Goal: Navigation & Orientation: Find specific page/section

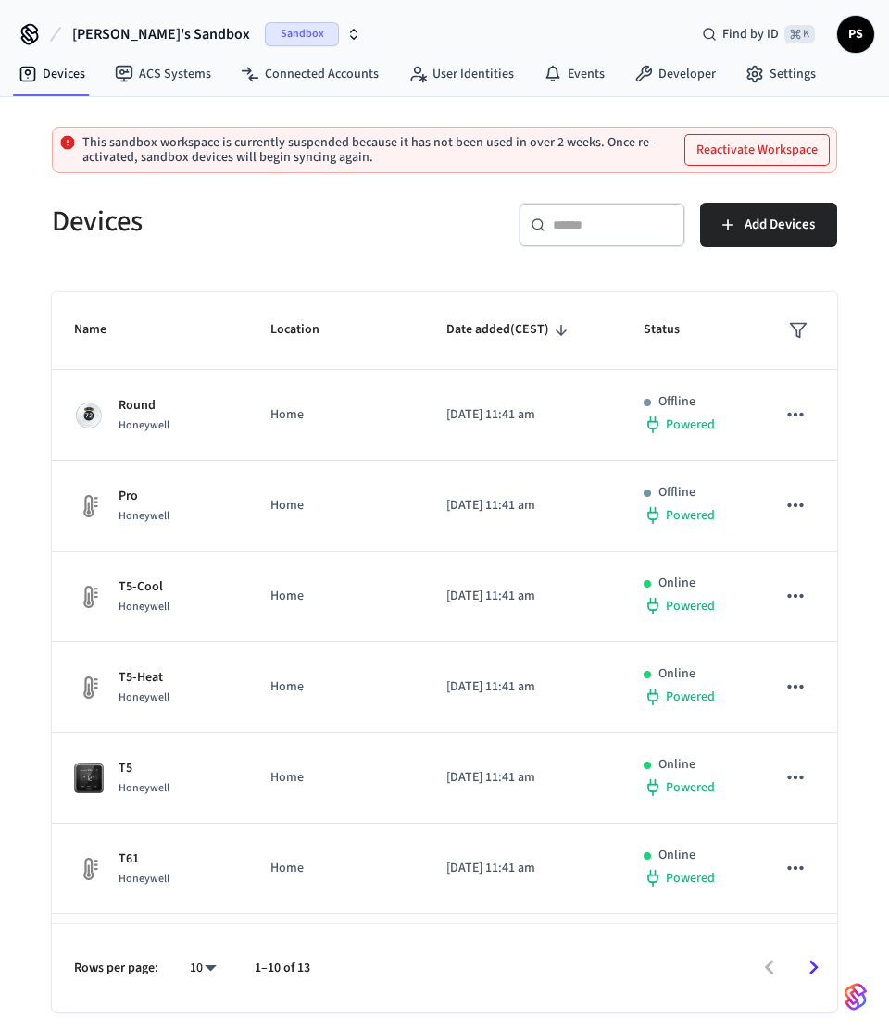
click at [754, 151] on button "Reactivate Workspace" at bounding box center [756, 150] width 143 height 30
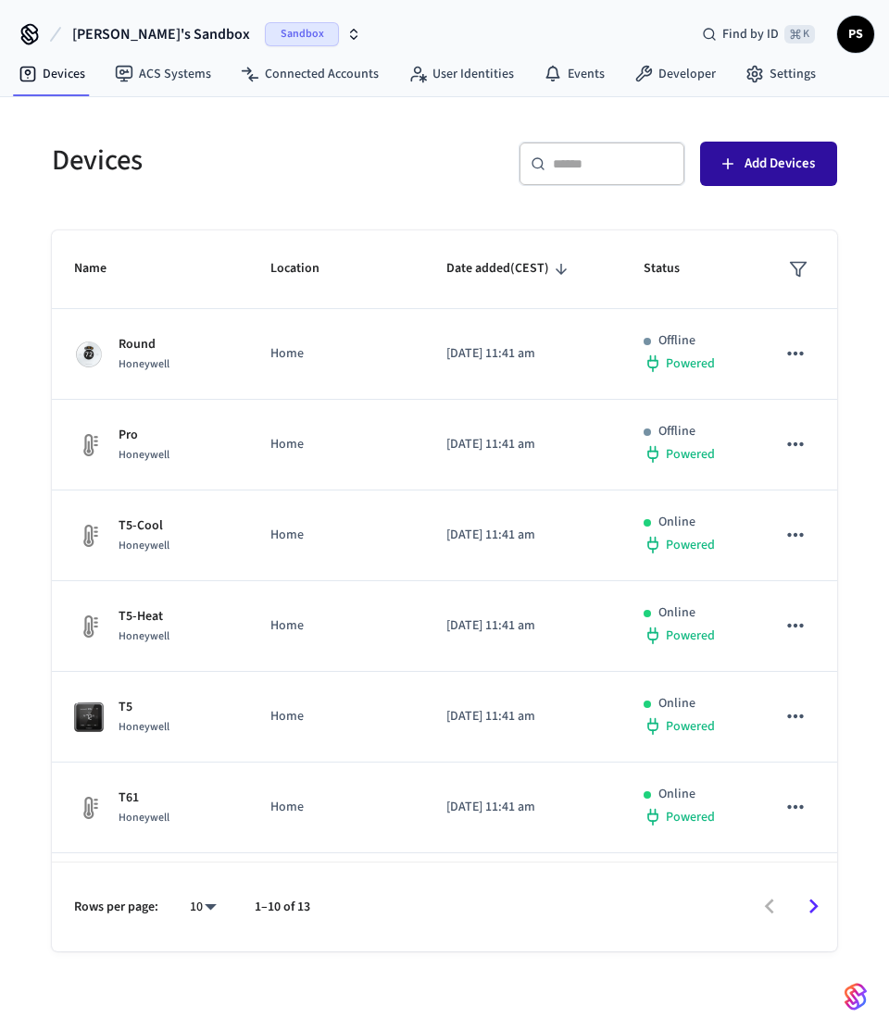
click at [752, 224] on div "Devices ​ ​ Add Devices Name Location Date added (CEST) Status Round Honeywell …" at bounding box center [444, 535] width 815 height 832
click at [758, 173] on span "Add Devices" at bounding box center [779, 164] width 70 height 24
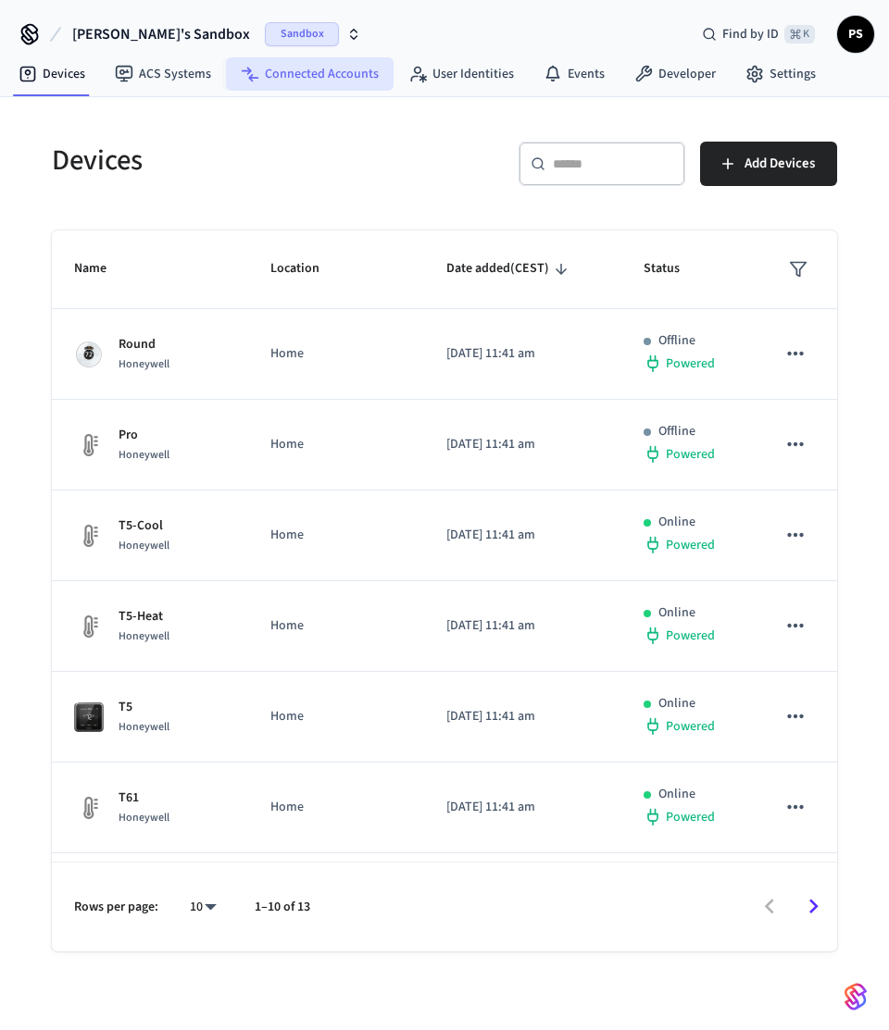
click at [351, 88] on link "Connected Accounts" at bounding box center [310, 73] width 168 height 33
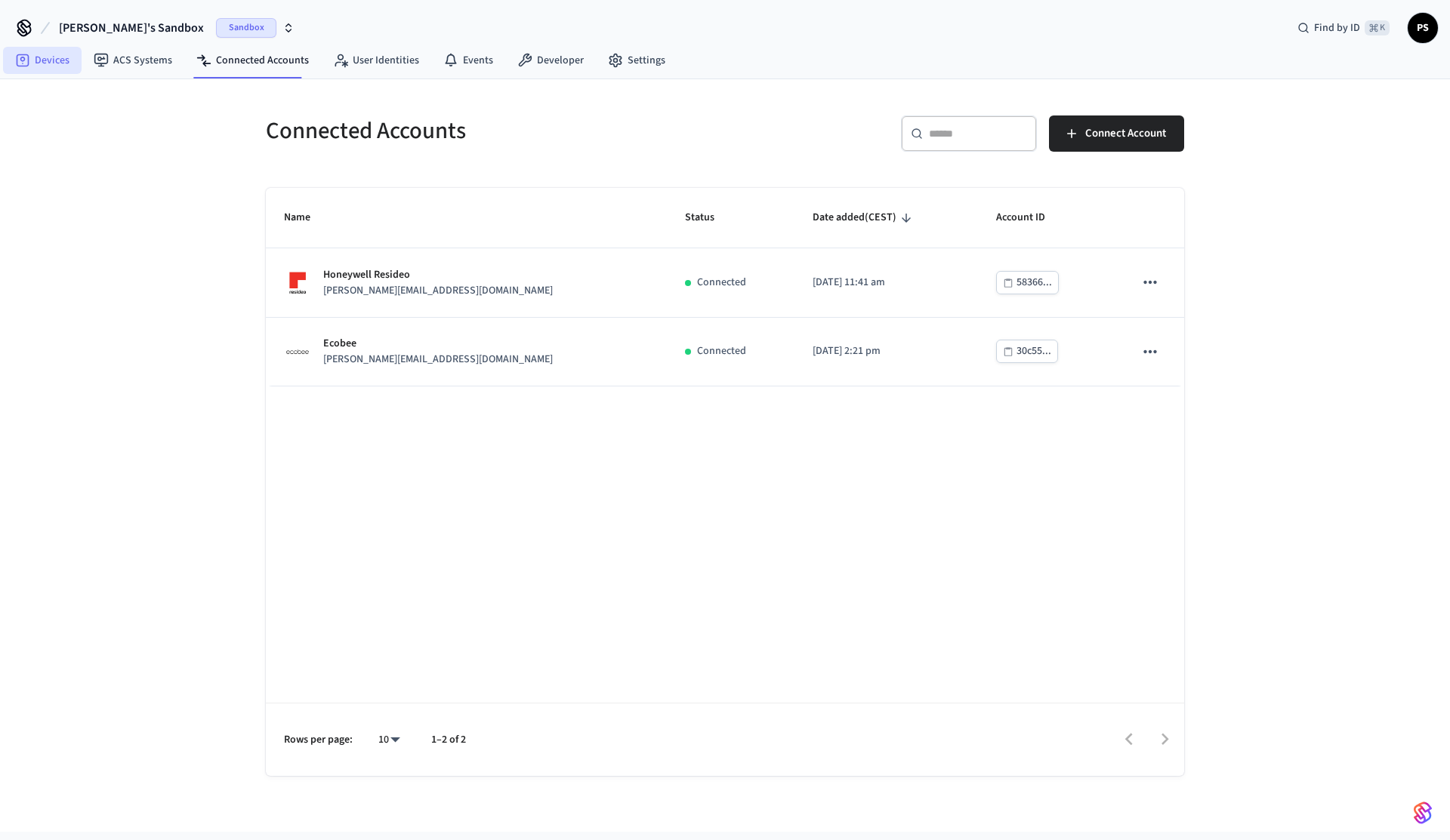
click at [55, 64] on link "Devices" at bounding box center [42, 60] width 78 height 27
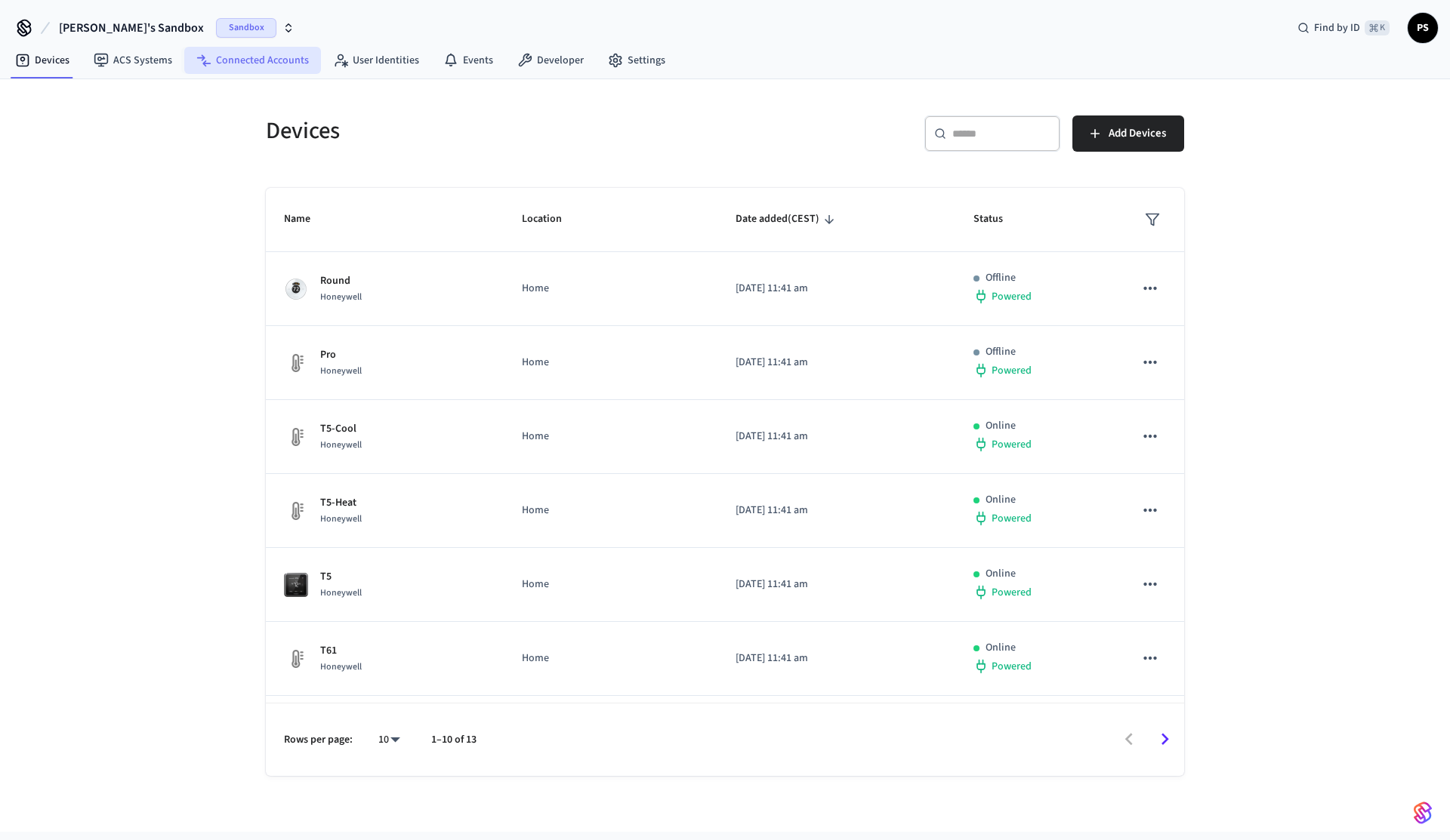
click at [267, 68] on link "Connected Accounts" at bounding box center [253, 60] width 137 height 27
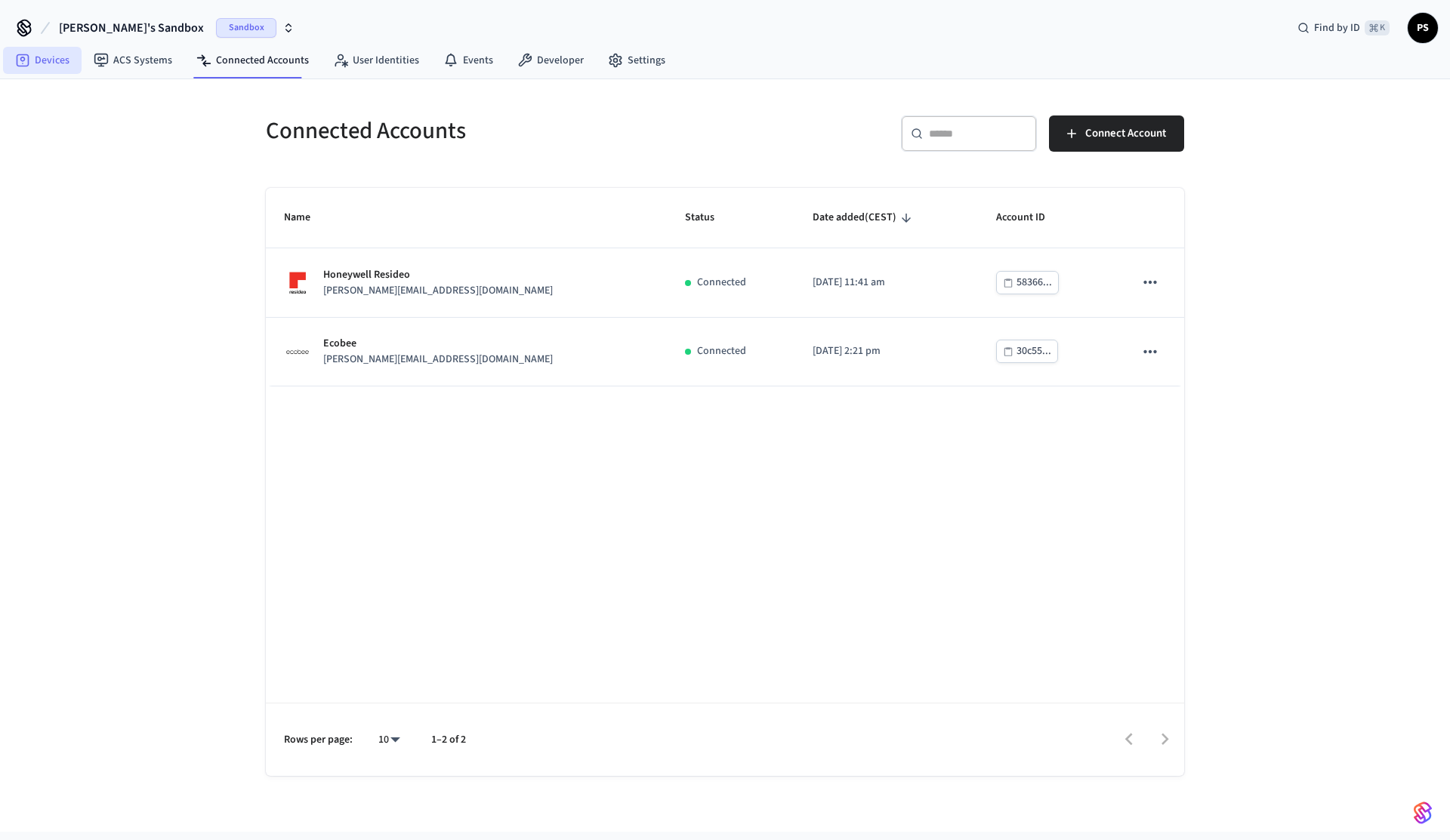
click at [30, 50] on link "Devices" at bounding box center [42, 60] width 78 height 27
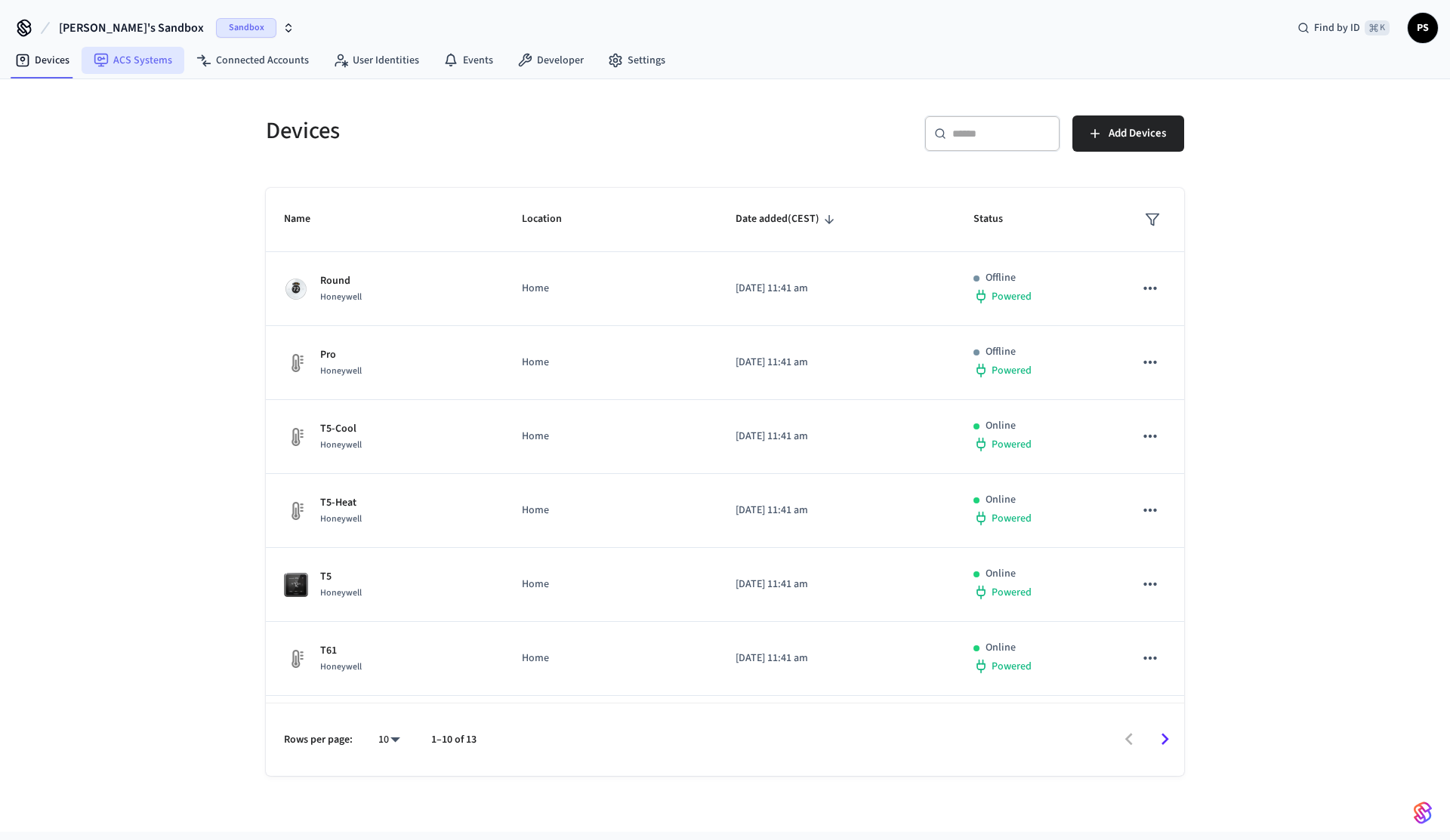
click at [149, 56] on link "ACS Systems" at bounding box center [133, 60] width 103 height 27
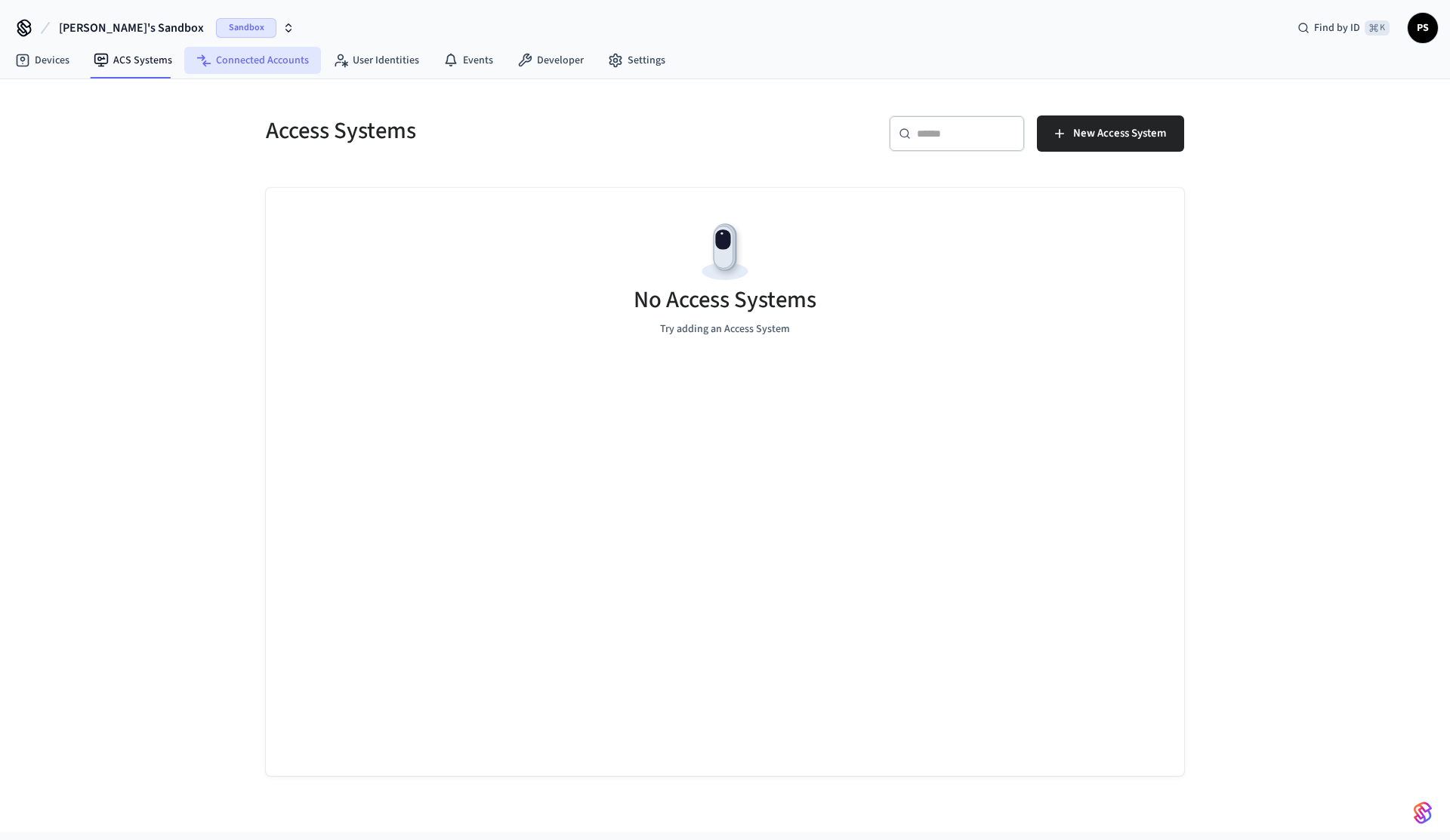
click at [280, 73] on link "Connected Accounts" at bounding box center [253, 60] width 137 height 27
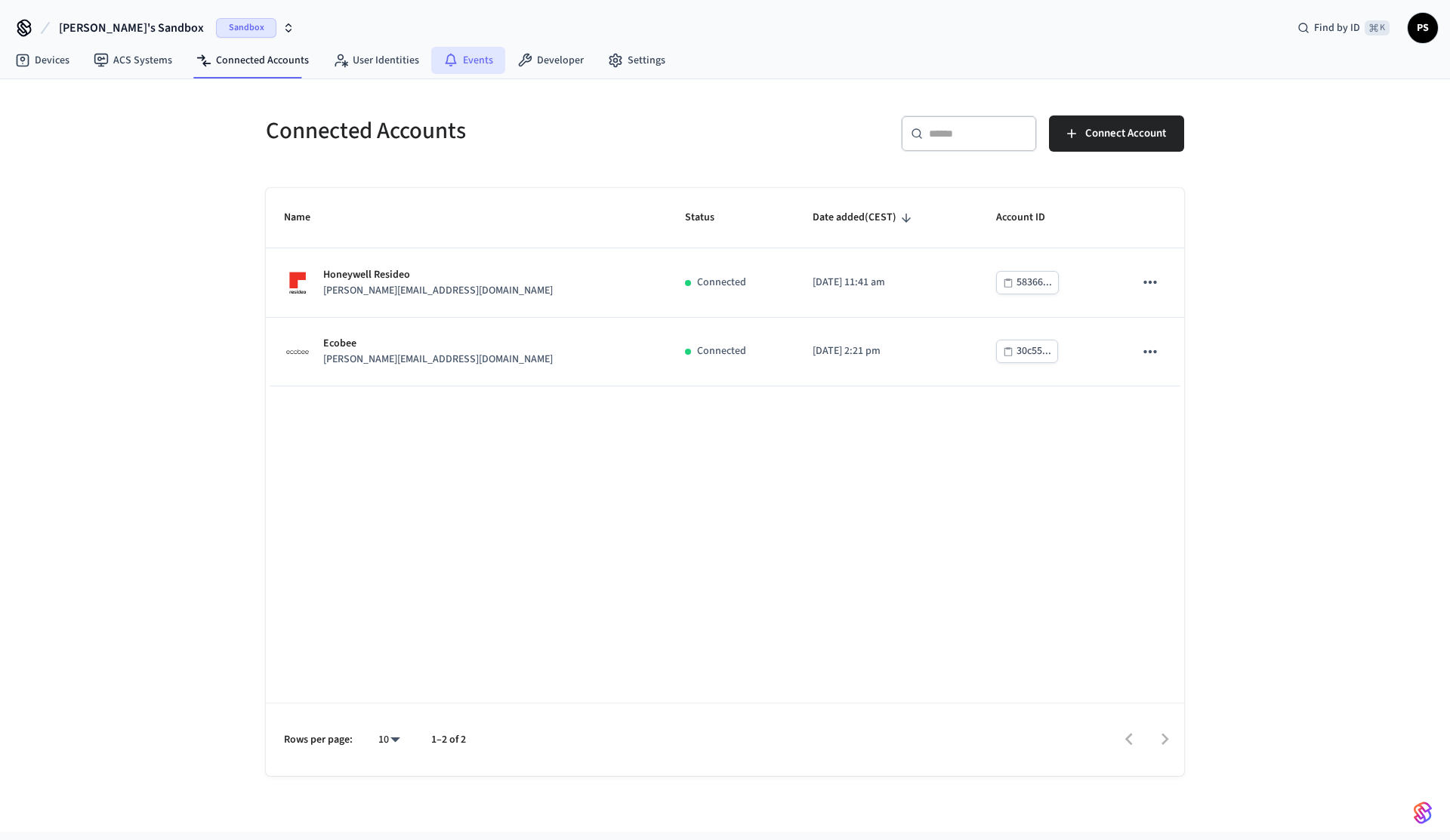
click at [462, 55] on link "Events" at bounding box center [468, 60] width 74 height 27
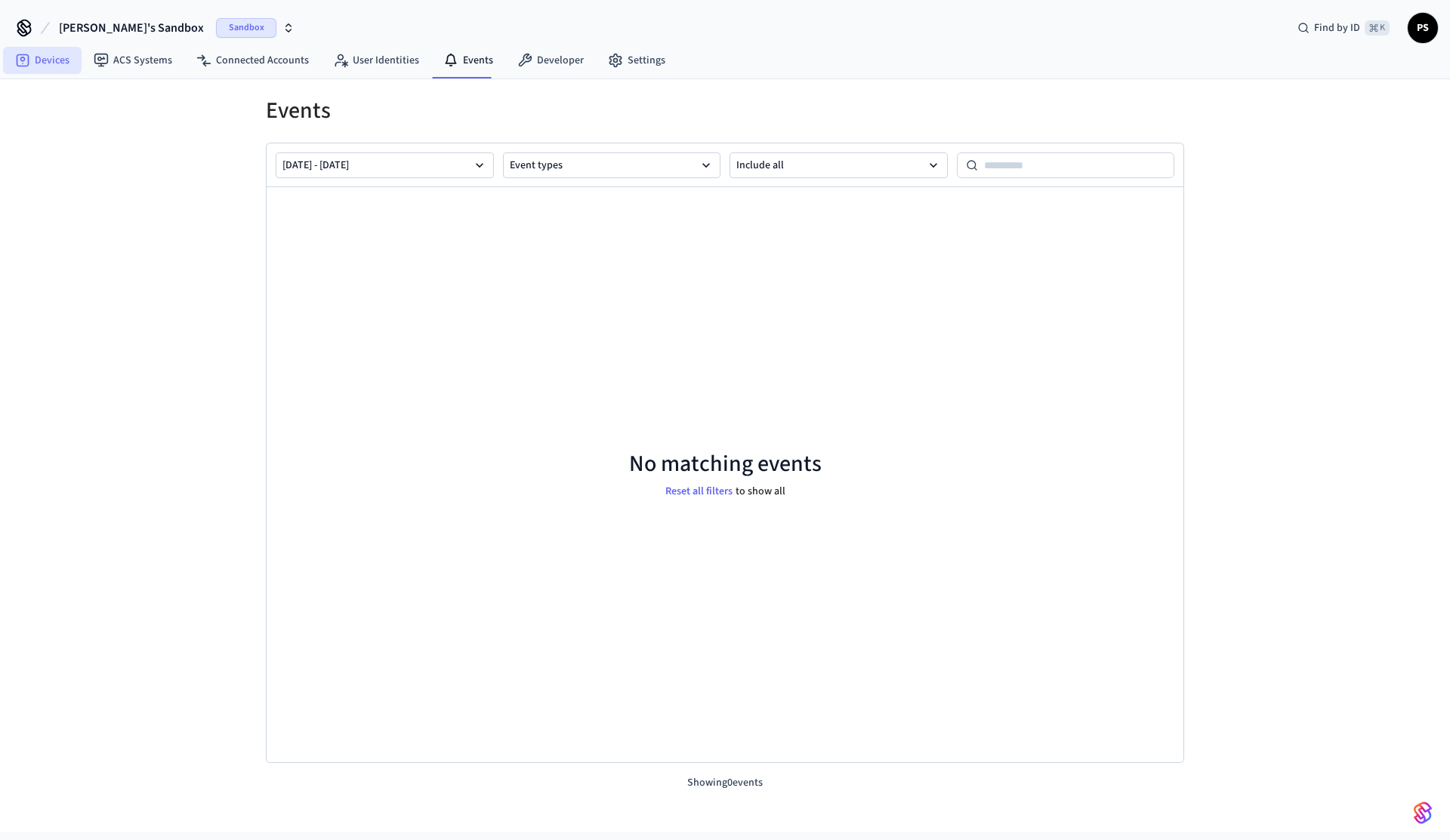
click at [51, 56] on link "Devices" at bounding box center [42, 60] width 78 height 27
